Goal: Entertainment & Leisure: Consume media (video, audio)

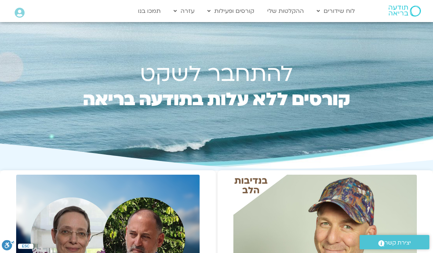
click at [283, 11] on link "ההקלטות שלי" at bounding box center [286, 11] width 44 height 14
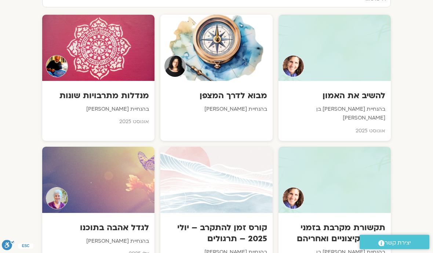
scroll to position [408, 0]
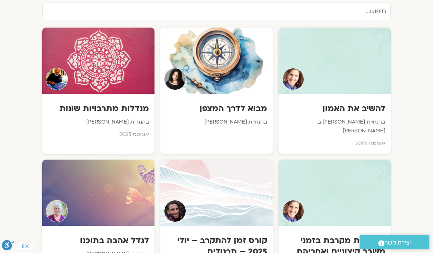
click at [320, 55] on div at bounding box center [335, 61] width 112 height 66
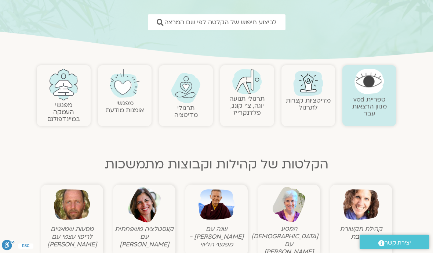
scroll to position [106, 0]
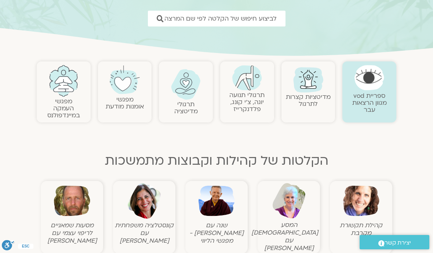
click at [210, 203] on img at bounding box center [217, 200] width 36 height 36
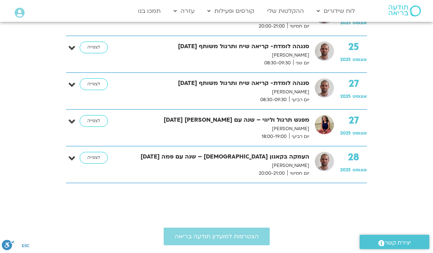
scroll to position [538, 0]
click at [88, 83] on link "לצפייה" at bounding box center [94, 84] width 28 height 12
